Goal: Information Seeking & Learning: Compare options

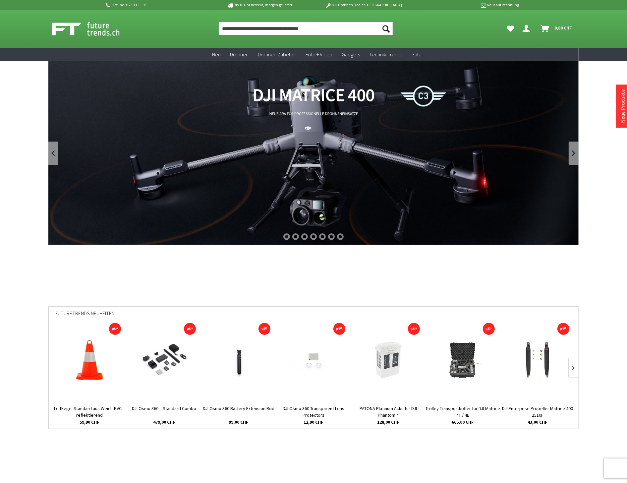
click at [243, 29] on input "Produkt, Marke, Kategorie, EAN, Artikelnummer…" at bounding box center [306, 28] width 174 height 13
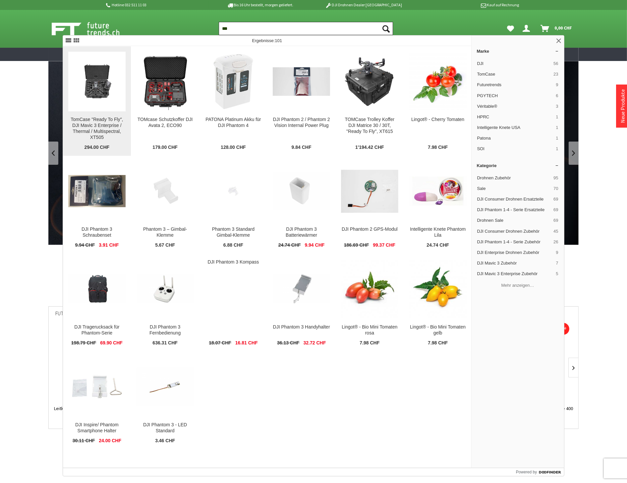
type input "***"
click at [109, 96] on img at bounding box center [96, 81] width 57 height 38
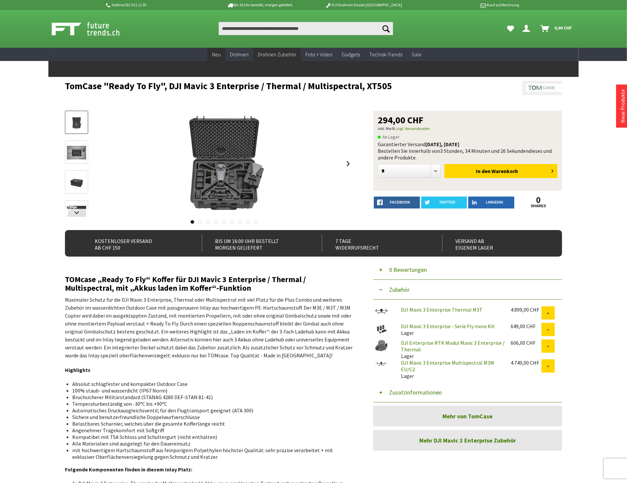
click at [221, 57] on span "Neu" at bounding box center [216, 54] width 9 height 7
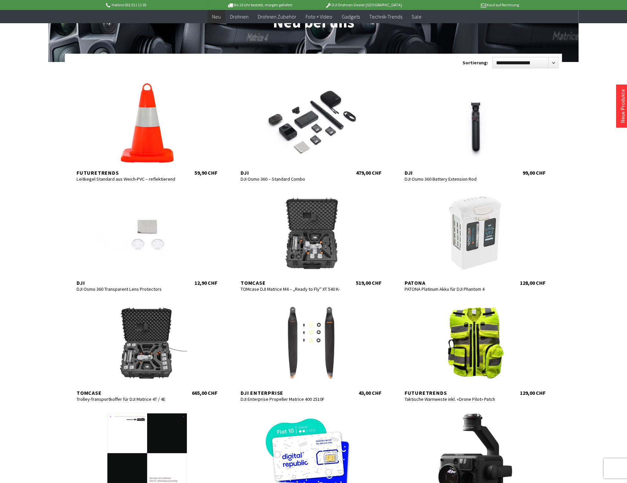
scroll to position [74, 0]
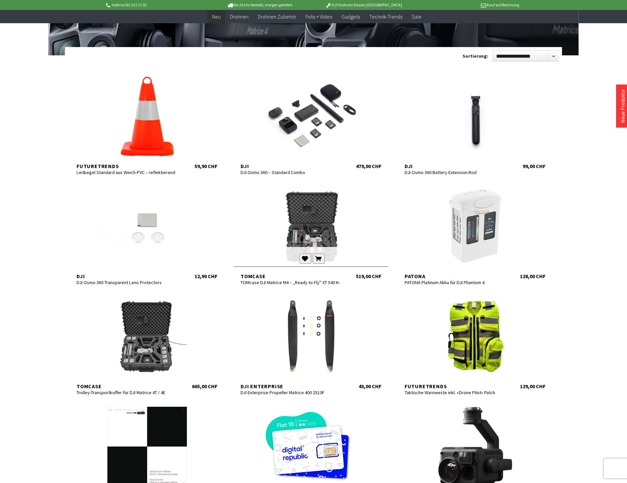
click at [297, 231] on div at bounding box center [311, 227] width 154 height 80
click at [159, 335] on div at bounding box center [147, 337] width 154 height 80
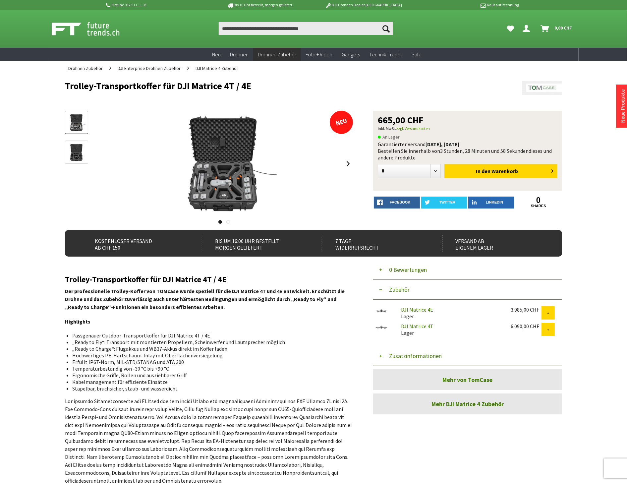
click at [408, 355] on button "Zusatzinformationen" at bounding box center [467, 356] width 189 height 20
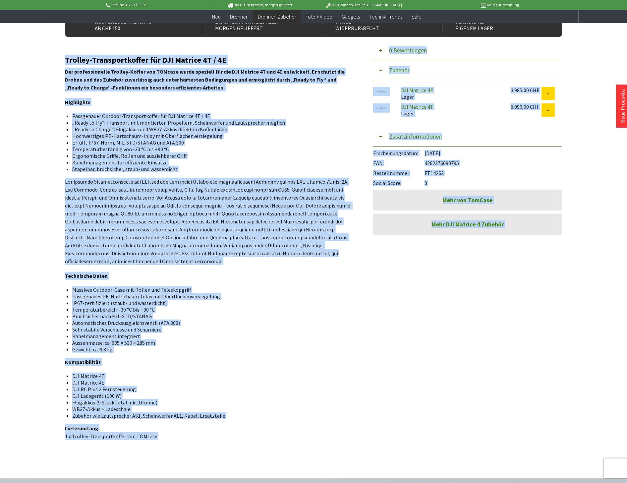
scroll to position [269, 0]
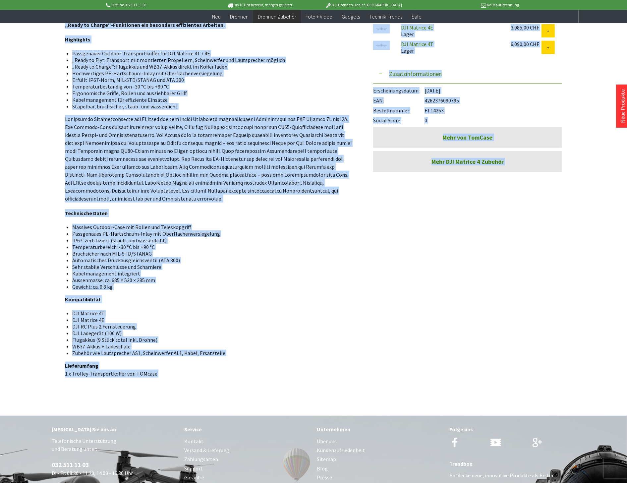
drag, startPoint x: 65, startPoint y: 277, endPoint x: 179, endPoint y: 375, distance: 150.3
click at [179, 375] on div "Trolley-Transportkoffer für DJI Matrice 4T / 4E Der professionelle Trolley-Koff…" at bounding box center [209, 185] width 289 height 385
copy div "Trolley-Transportkoffer für DJI Matrice 4T / 4E Der professionelle Trolley-Koff…"
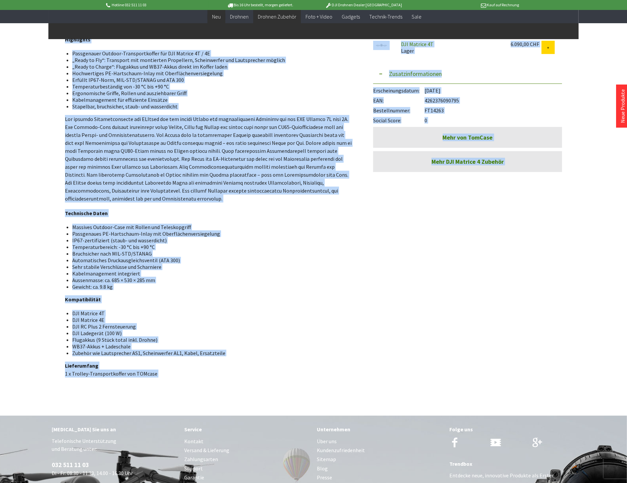
click at [223, 19] on link "Neu" at bounding box center [217, 17] width 18 height 14
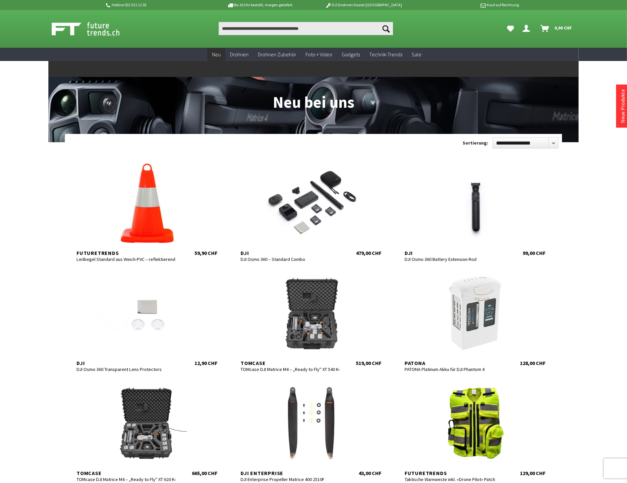
click at [216, 52] on span "Neu" at bounding box center [216, 54] width 9 height 7
click at [220, 52] on span "Neu" at bounding box center [216, 54] width 9 height 7
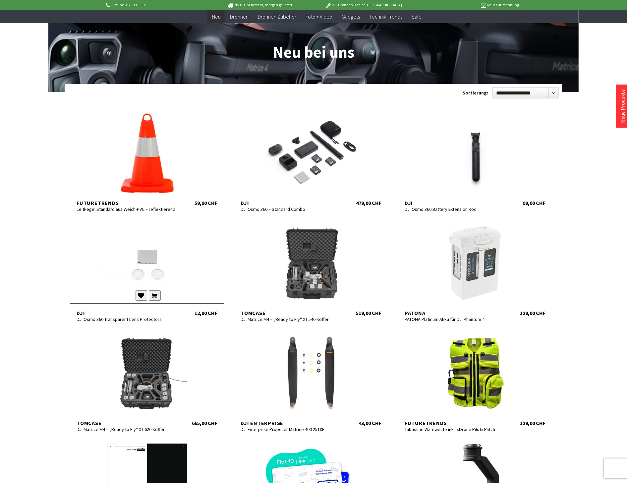
scroll to position [147, 0]
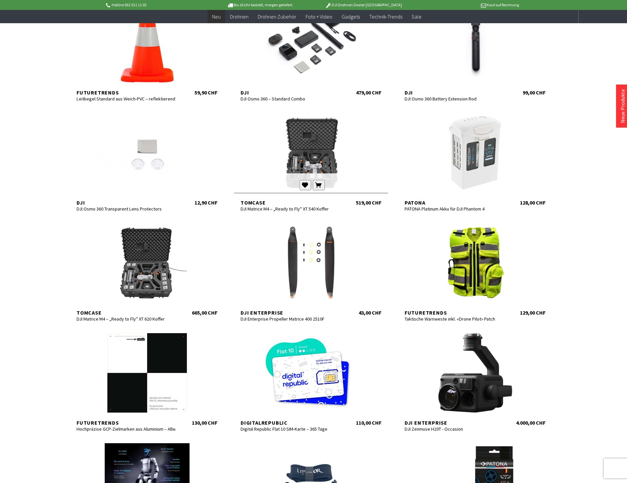
click at [260, 198] on div "TomCase DJI Matrice M4 – „Ready to Fly" XT 540 Koffer 519,00 CHF" at bounding box center [311, 199] width 154 height 13
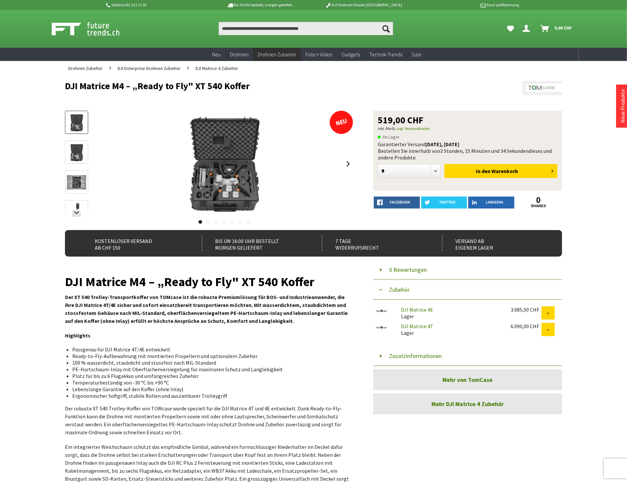
drag, startPoint x: 355, startPoint y: 166, endPoint x: 349, endPoint y: 164, distance: 6.7
click at [355, 166] on div "DJI Matrice M4 – „Ready to Fly" XT 540 Koffer NEU 519,00 CHF inkl. MwSt. zzgl. …" at bounding box center [313, 170] width 497 height 119
click at [347, 163] on link at bounding box center [349, 163] width 10 height 23
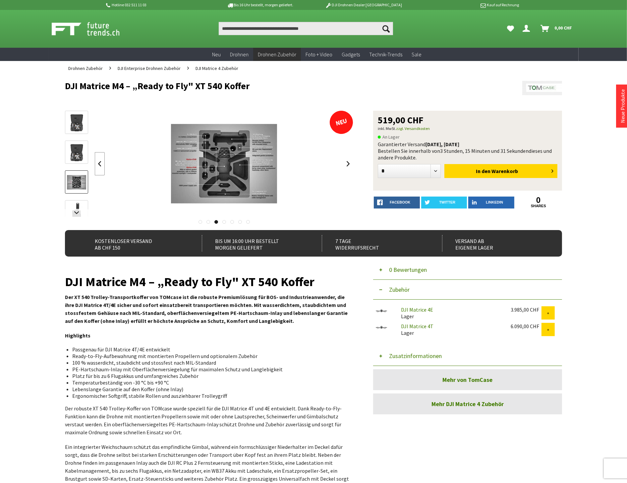
click at [100, 165] on link at bounding box center [100, 163] width 10 height 23
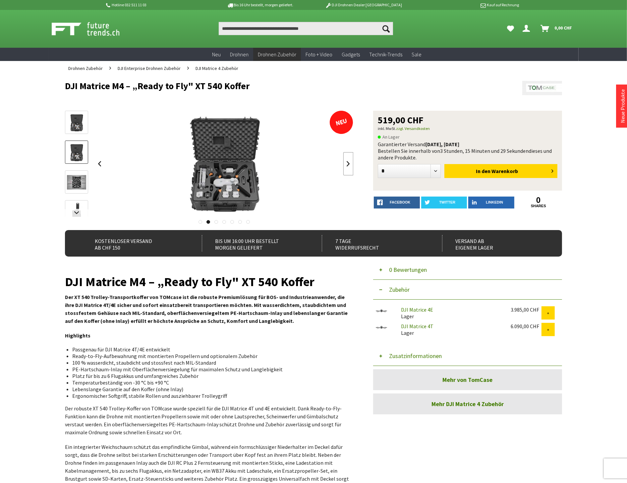
click at [347, 165] on link at bounding box center [349, 163] width 10 height 23
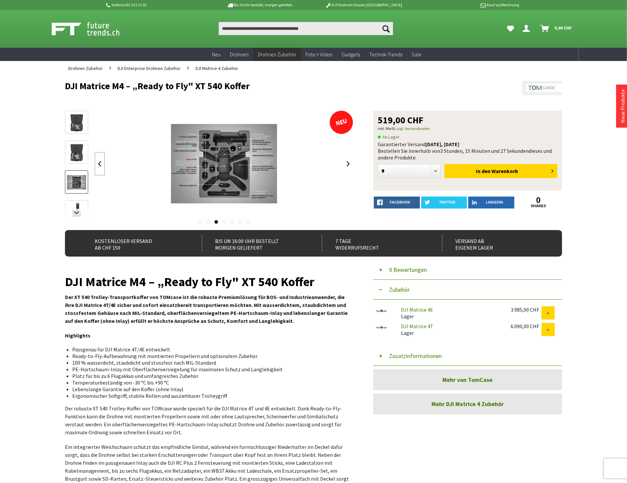
click at [98, 162] on link at bounding box center [100, 163] width 10 height 23
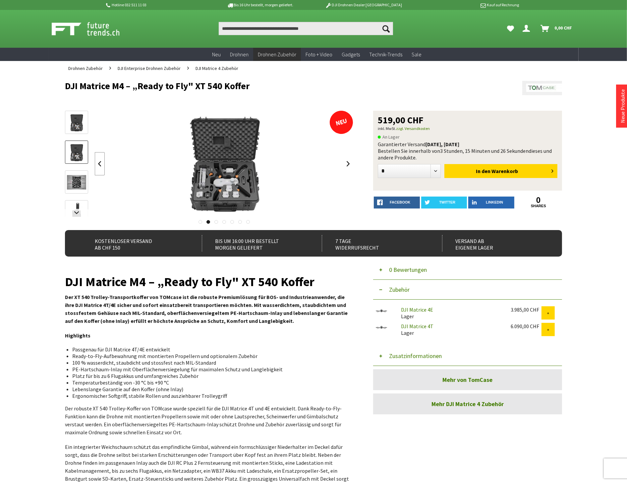
click at [98, 162] on link at bounding box center [100, 163] width 10 height 23
click at [353, 163] on link at bounding box center [349, 163] width 10 height 23
click at [352, 163] on link at bounding box center [349, 163] width 10 height 23
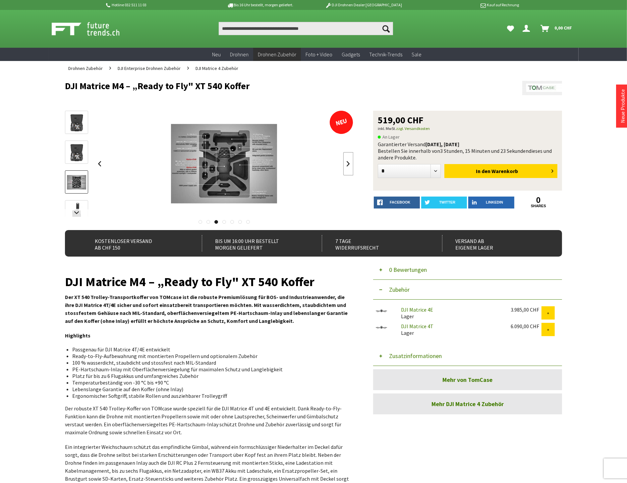
click at [352, 163] on link at bounding box center [349, 163] width 10 height 23
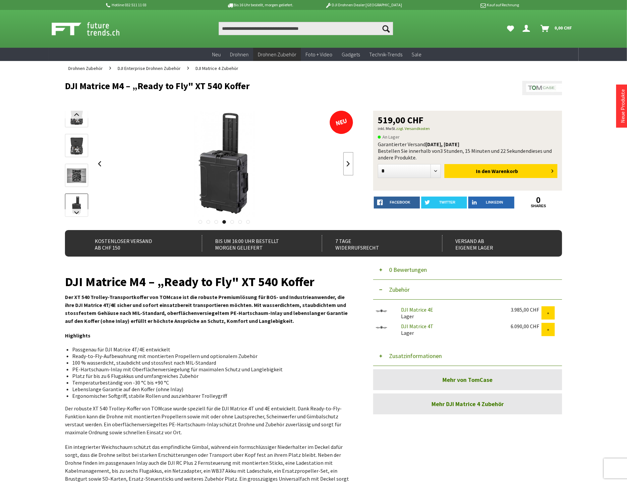
click at [352, 163] on link at bounding box center [349, 163] width 10 height 23
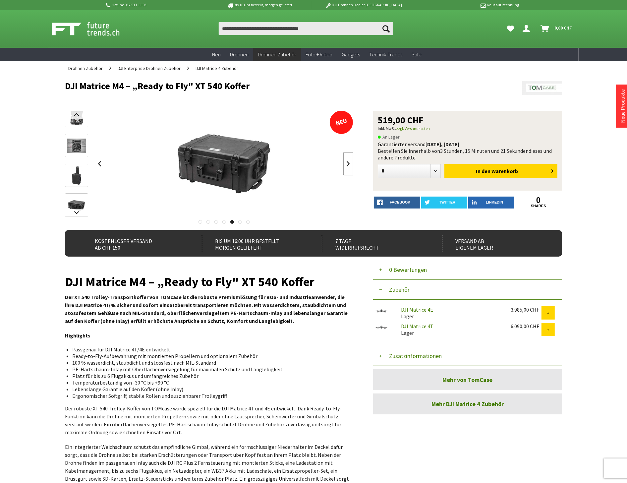
click at [352, 163] on link at bounding box center [349, 163] width 10 height 23
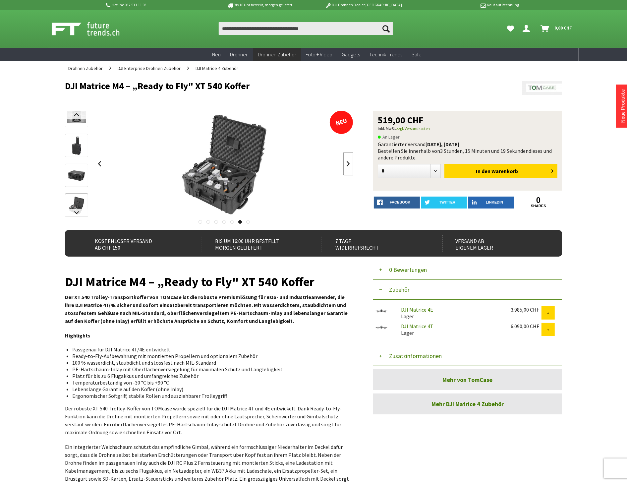
click at [352, 163] on link at bounding box center [349, 163] width 10 height 23
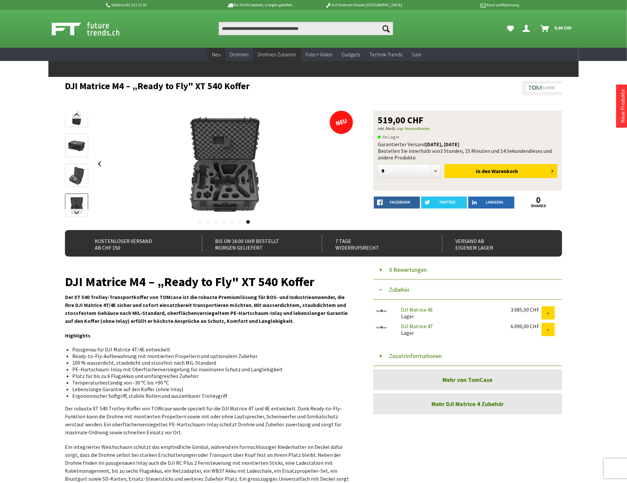
click at [216, 52] on span "Neu" at bounding box center [216, 54] width 9 height 7
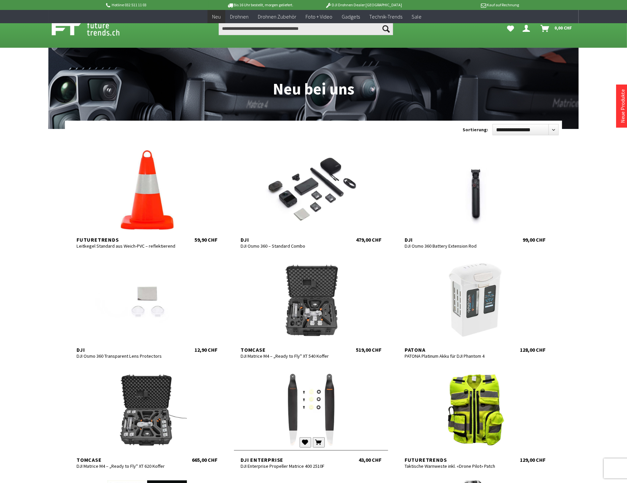
scroll to position [147, 0]
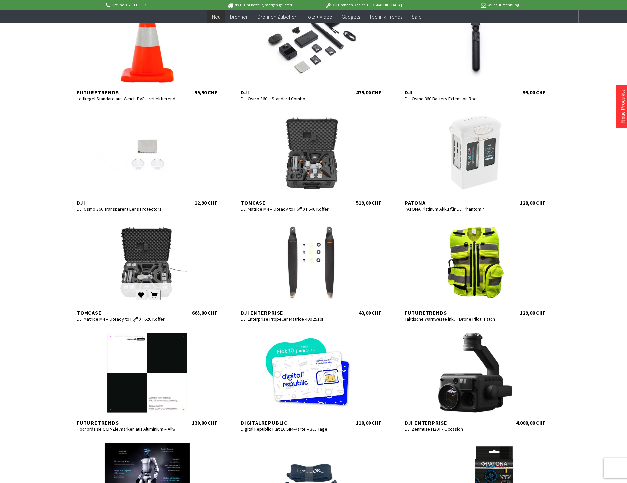
click at [138, 257] on div at bounding box center [147, 263] width 154 height 80
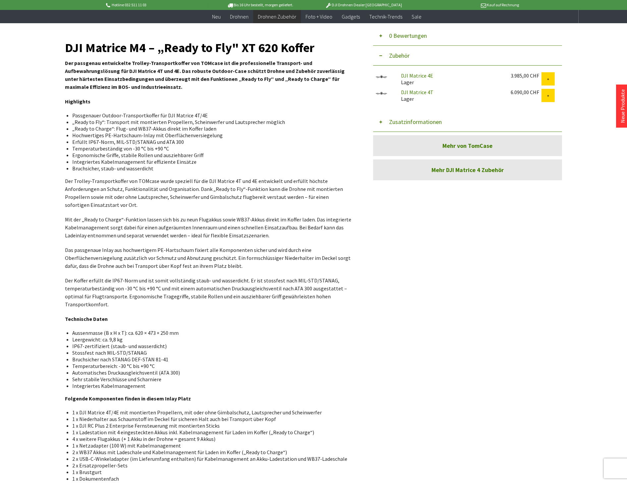
scroll to position [368, 0]
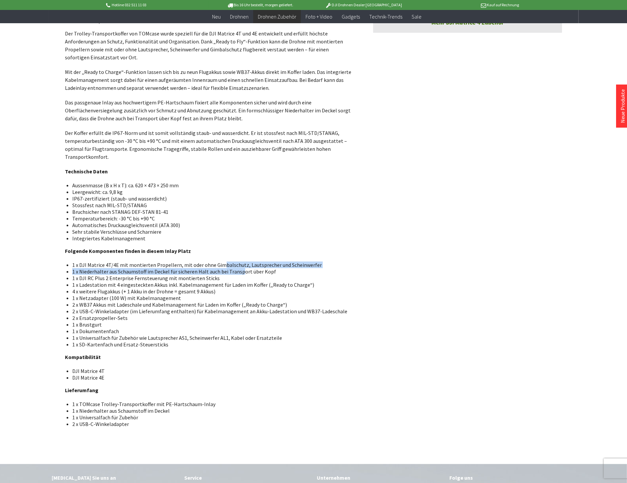
drag, startPoint x: 219, startPoint y: 257, endPoint x: 241, endPoint y: 260, distance: 21.8
click at [241, 262] on ul "1 x DJI Matrice 4T/4E mit montierten Propellern, mit oder ohne Gimbalschutz, La…" at bounding box center [209, 305] width 278 height 86
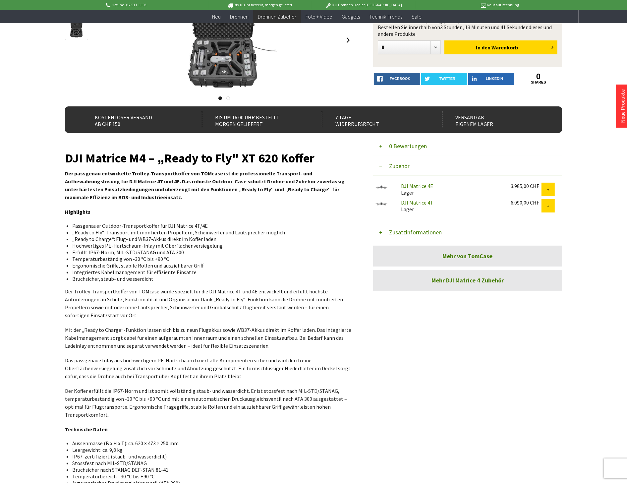
scroll to position [74, 0]
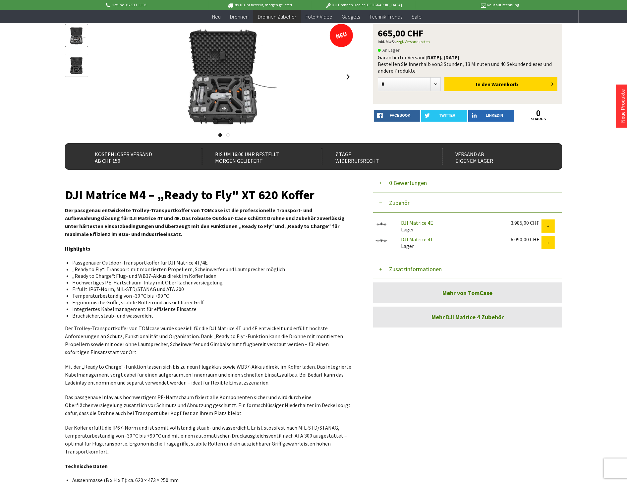
click at [401, 269] on button "Zusatzinformationen" at bounding box center [467, 269] width 189 height 20
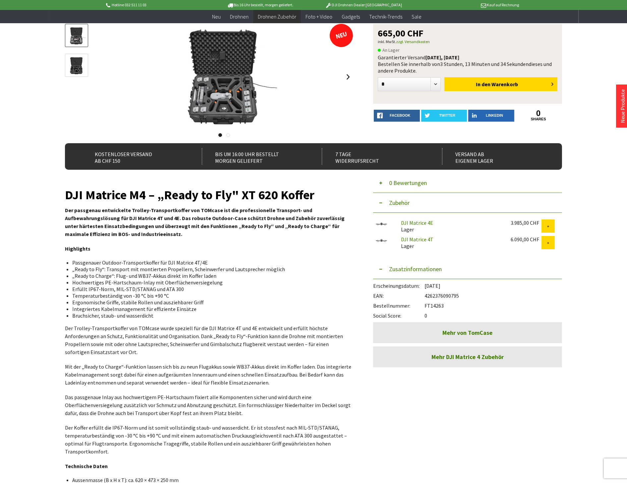
scroll to position [0, 0]
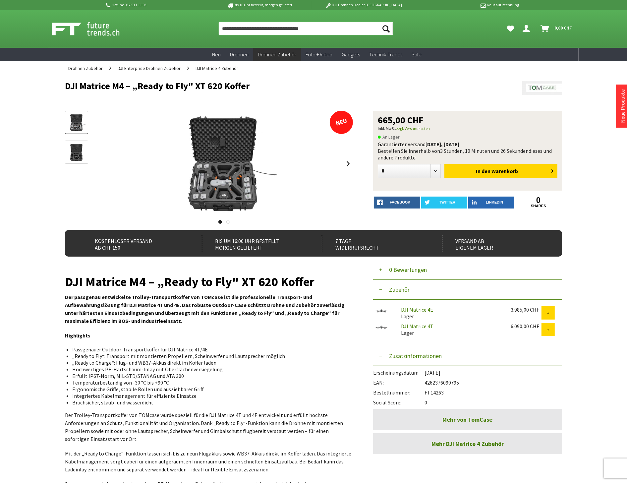
click at [242, 29] on input "Produkt, Marke, Kategorie, EAN, Artikelnummer…" at bounding box center [306, 28] width 174 height 13
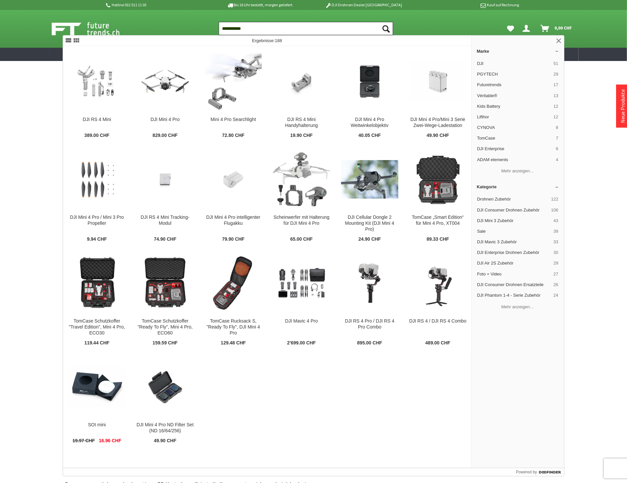
type input "**********"
